Goal: Task Accomplishment & Management: Manage account settings

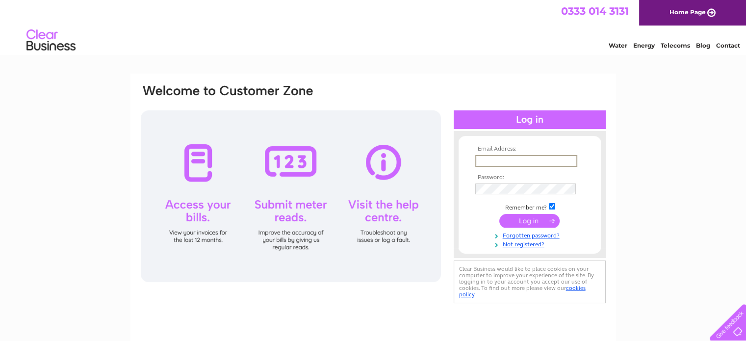
click at [504, 164] on input "text" at bounding box center [526, 161] width 102 height 12
type input "[EMAIL_ADDRESS][DOMAIN_NAME]"
click at [549, 159] on input "[EMAIL_ADDRESS][DOMAIN_NAME]" at bounding box center [526, 161] width 102 height 12
click at [687, 227] on div "Email Address: nbmodi@hotmail.com Password:" at bounding box center [373, 295] width 746 height 442
click at [520, 235] on link "Forgotten password?" at bounding box center [530, 233] width 111 height 9
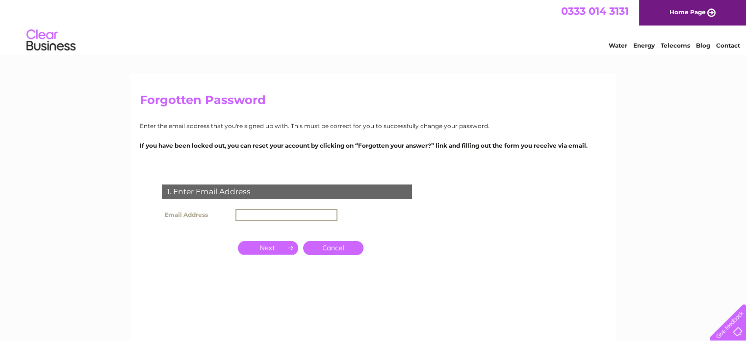
click at [261, 212] on input "text" at bounding box center [286, 215] width 102 height 12
type input "[EMAIL_ADDRESS][DOMAIN_NAME]"
click at [267, 246] on input "button" at bounding box center [268, 247] width 60 height 14
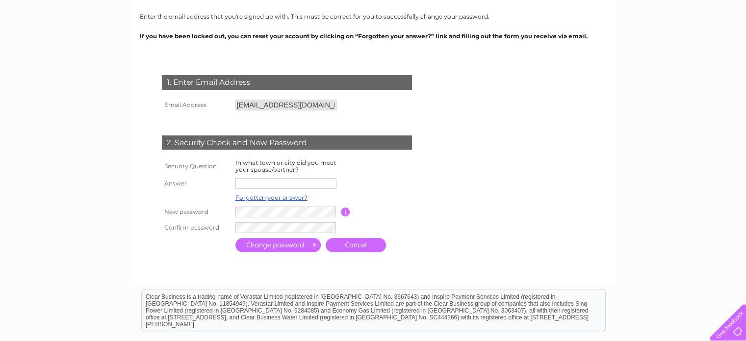
scroll to position [110, 0]
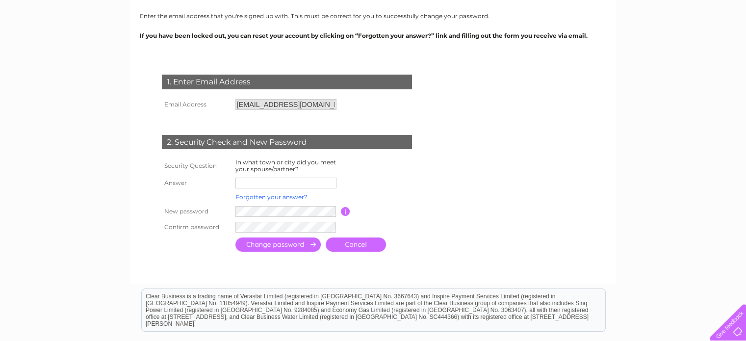
click at [274, 197] on link "Forgotten your answer?" at bounding box center [271, 196] width 72 height 7
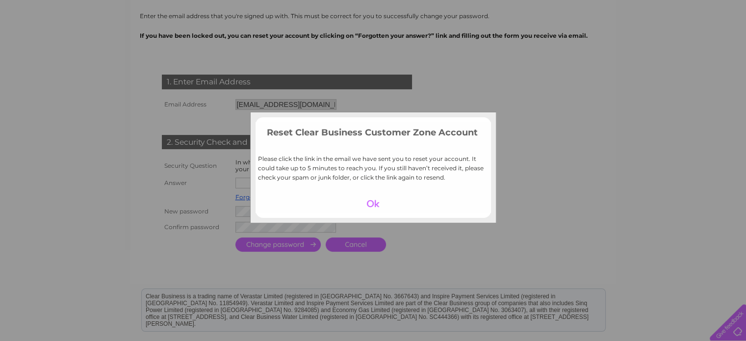
click at [377, 206] on div at bounding box center [373, 204] width 60 height 14
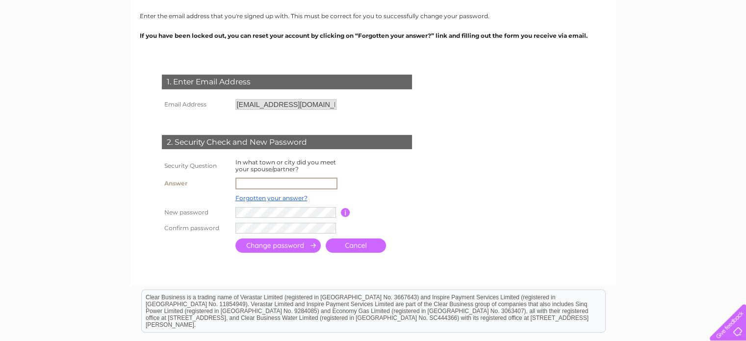
click at [262, 184] on input "text" at bounding box center [286, 184] width 102 height 12
click at [243, 183] on input "[GEOGRAPHIC_DATA]" at bounding box center [286, 184] width 102 height 12
type input "[GEOGRAPHIC_DATA]"
click at [372, 180] on td at bounding box center [385, 183] width 88 height 17
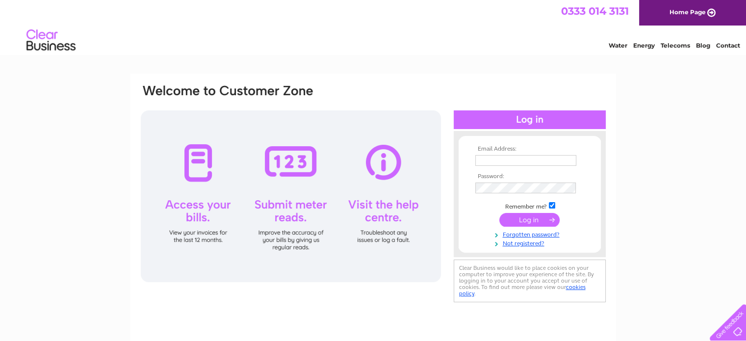
click at [504, 161] on input "text" at bounding box center [525, 160] width 101 height 11
type input "[EMAIL_ADDRESS][DOMAIN_NAME]"
click at [532, 223] on input "submit" at bounding box center [529, 220] width 60 height 14
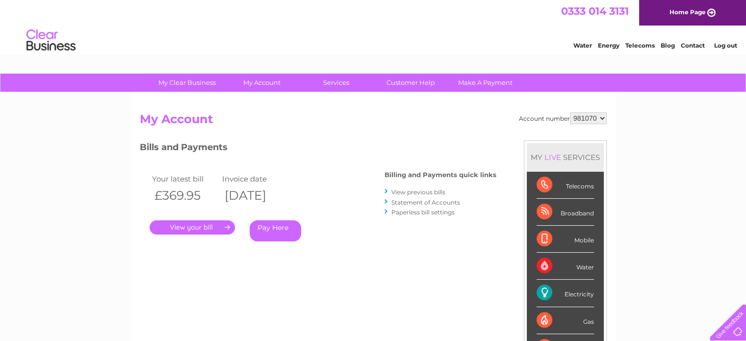
drag, startPoint x: 0, startPoint y: 0, endPoint x: 534, endPoint y: 223, distance: 578.4
click at [532, 223] on li "Broadband" at bounding box center [565, 212] width 77 height 27
